Goal: Information Seeking & Learning: Understand process/instructions

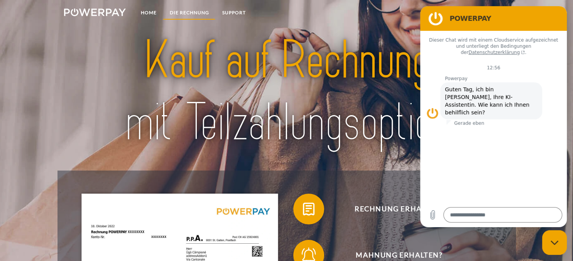
click at [188, 12] on link "DIE RECHNUNG" at bounding box center [189, 13] width 52 height 14
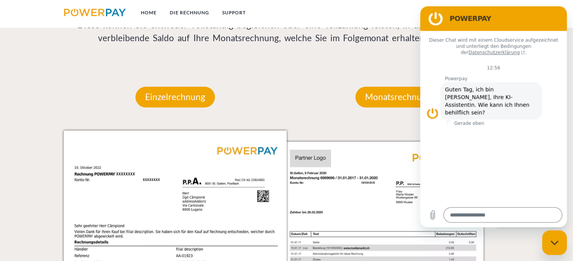
scroll to position [653, 0]
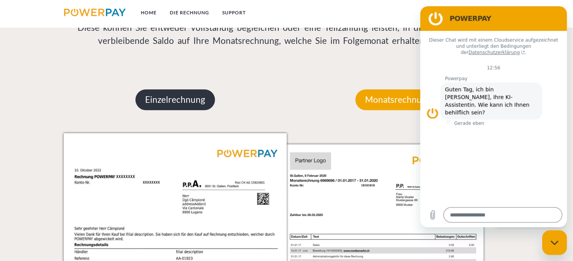
click at [189, 96] on p "Einzelrechnung" at bounding box center [174, 99] width 79 height 21
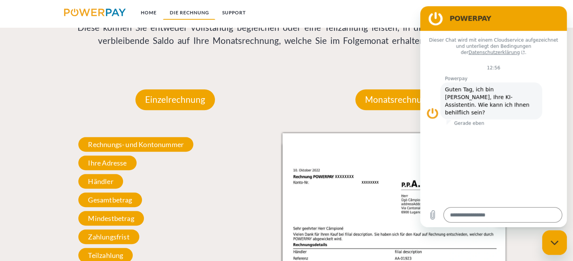
click at [190, 13] on link "DIE RECHNUNG" at bounding box center [189, 13] width 52 height 14
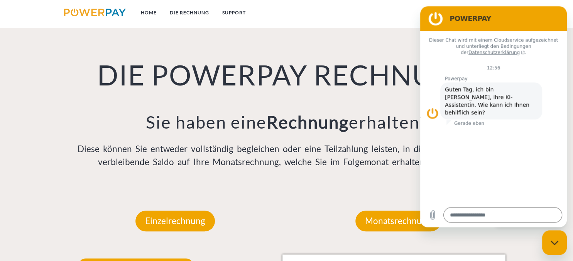
scroll to position [531, 0]
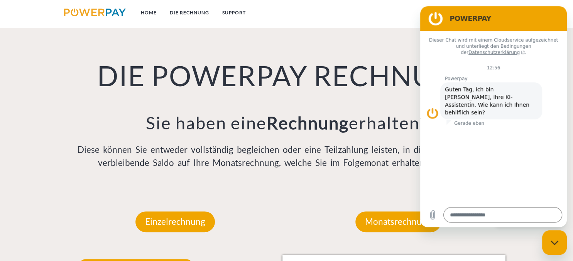
click at [436, 19] on figure at bounding box center [435, 18] width 15 height 15
click at [554, 239] on div "Messaging-Fenster schließen" at bounding box center [554, 242] width 23 height 23
type textarea "*"
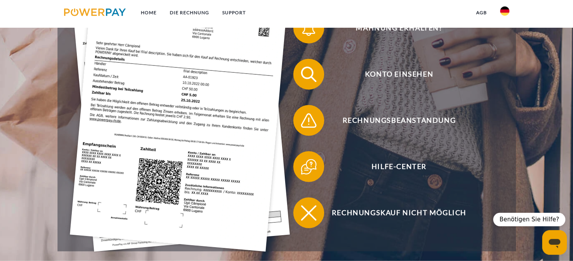
scroll to position [164, 0]
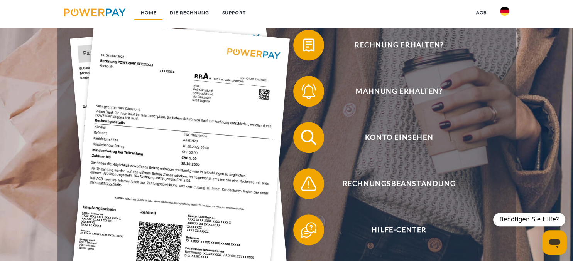
click at [155, 14] on link "Home" at bounding box center [148, 13] width 29 height 14
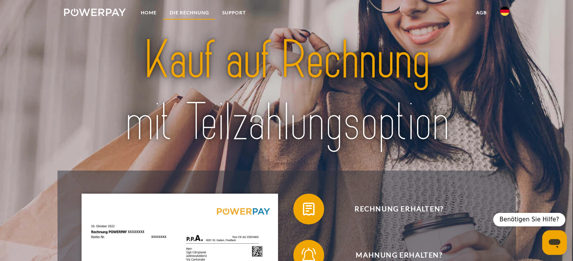
click at [195, 10] on link "DIE RECHNUNG" at bounding box center [189, 13] width 52 height 14
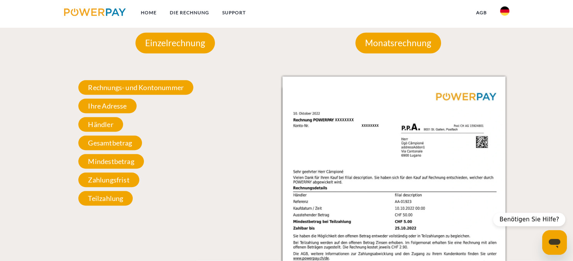
scroll to position [734, 0]
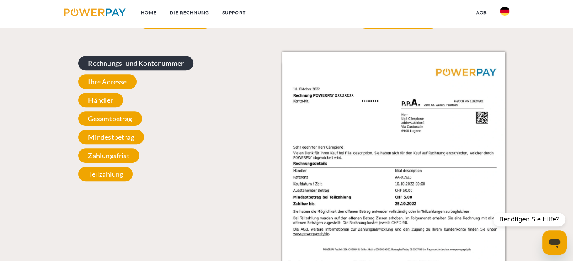
click at [138, 62] on span "Rechnungs- und Kontonummer" at bounding box center [135, 63] width 115 height 15
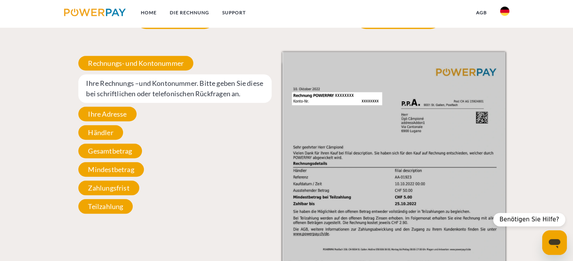
scroll to position [694, 0]
